Goal: Information Seeking & Learning: Learn about a topic

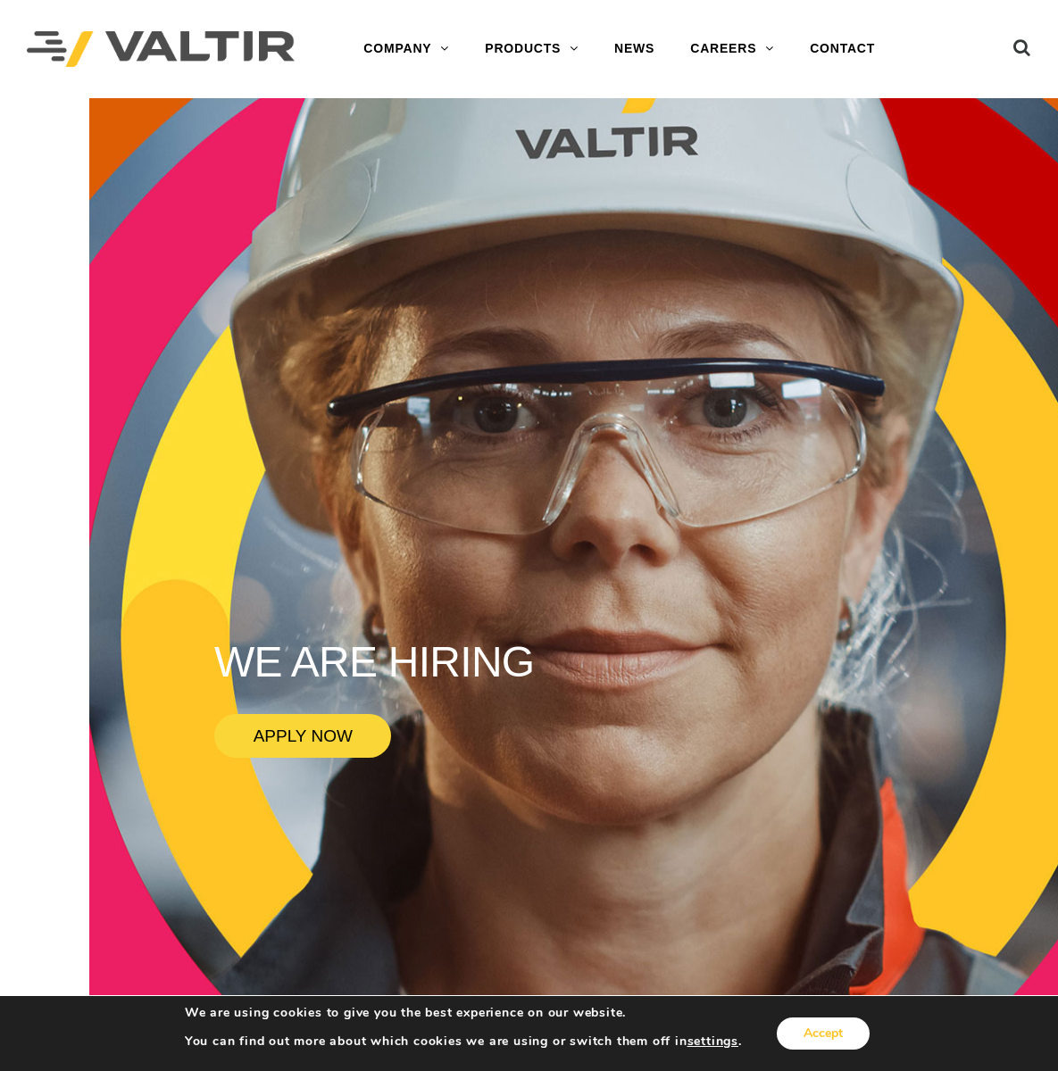
click at [818, 1034] on button "Accept" at bounding box center [823, 1033] width 93 height 32
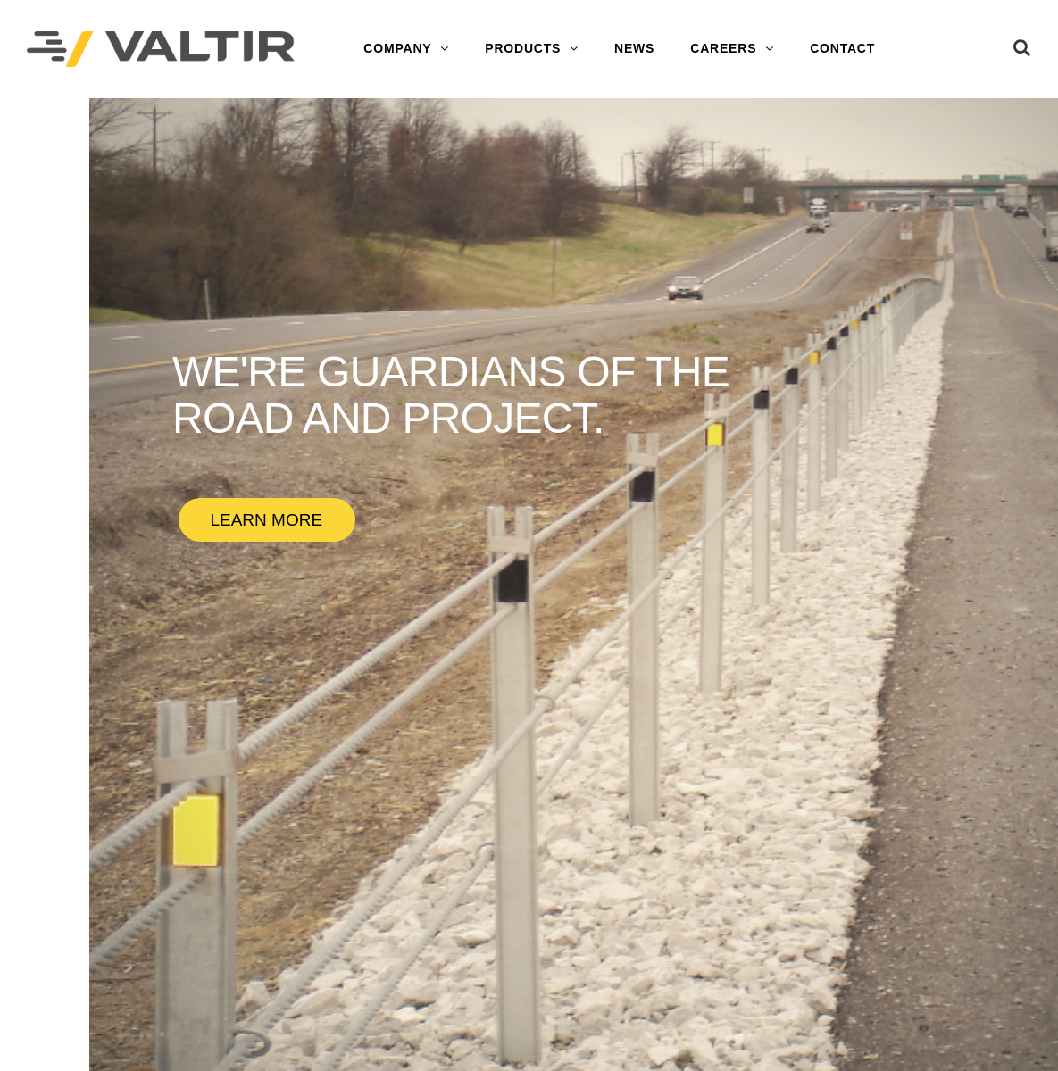
click at [573, 46] on link "PRODUCTS" at bounding box center [531, 49] width 129 height 36
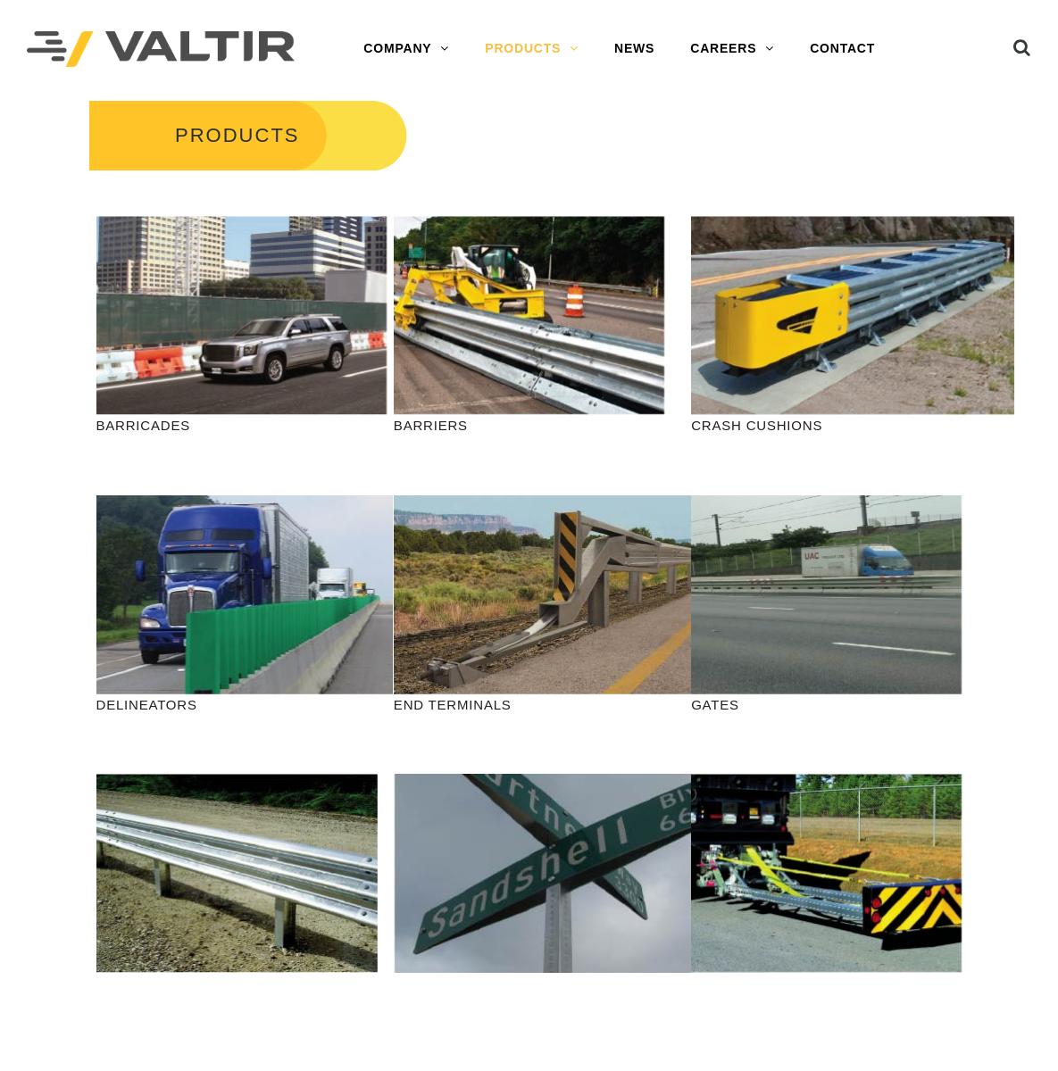
click at [498, 303] on link "VIEW BARRIERS" at bounding box center [528, 323] width 199 height 41
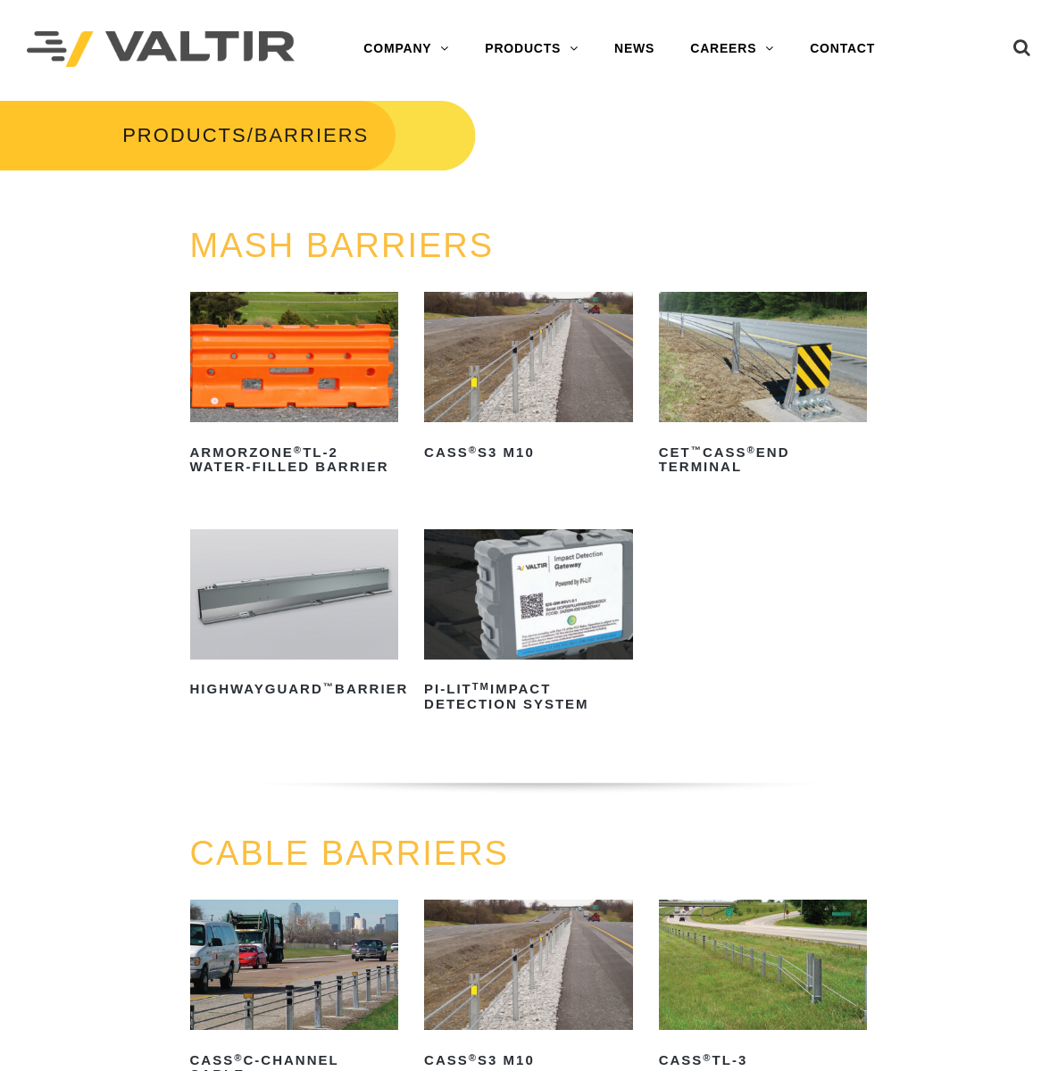
click at [275, 617] on img at bounding box center [294, 594] width 209 height 130
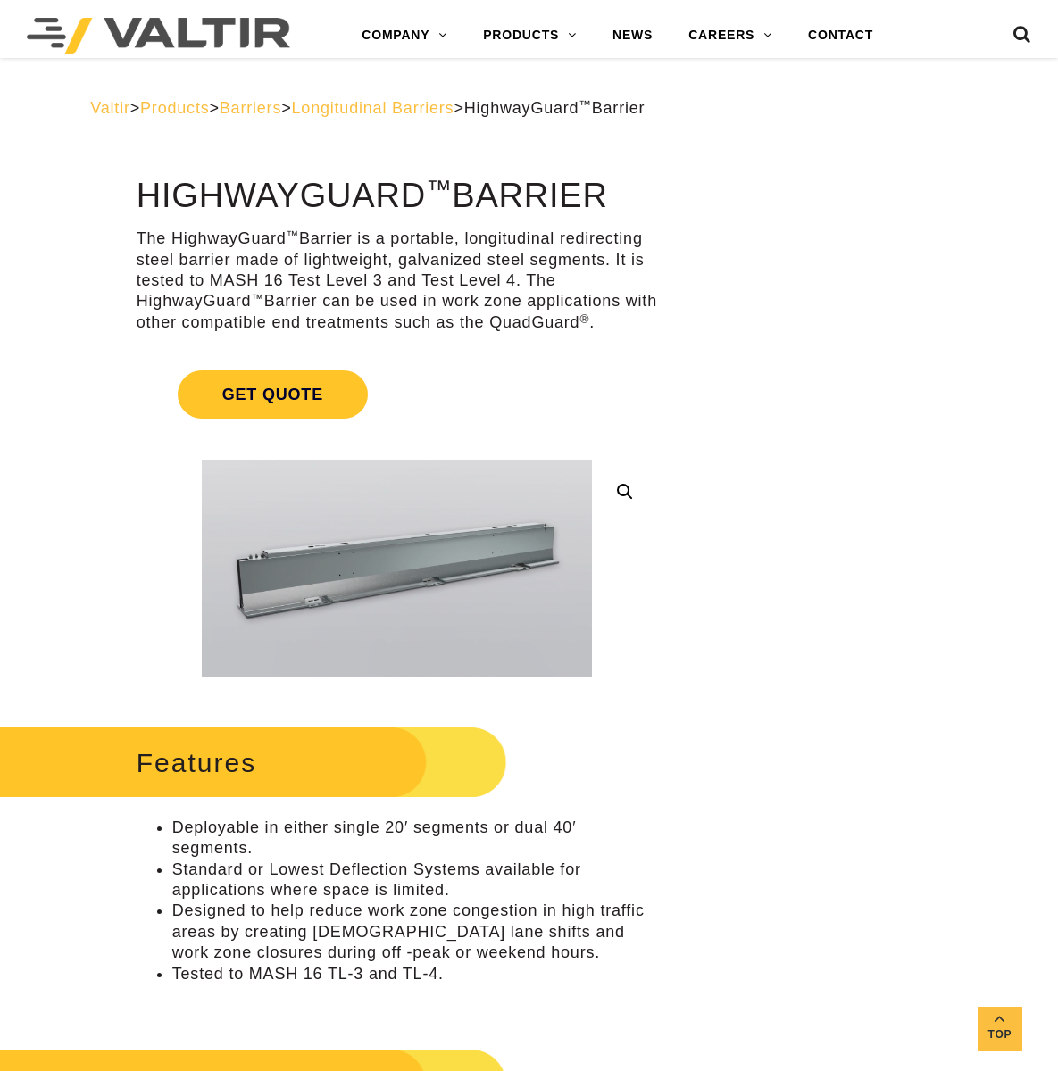
scroll to position [803, 0]
